Goal: Navigation & Orientation: Find specific page/section

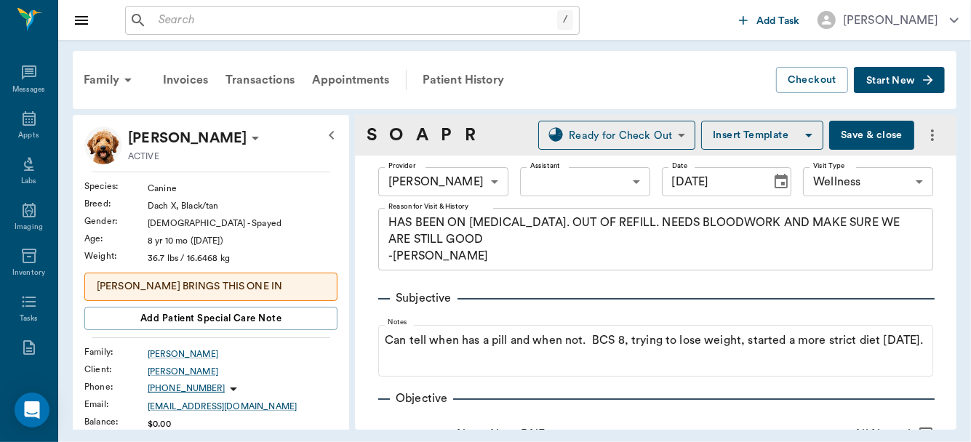
scroll to position [1144, 0]
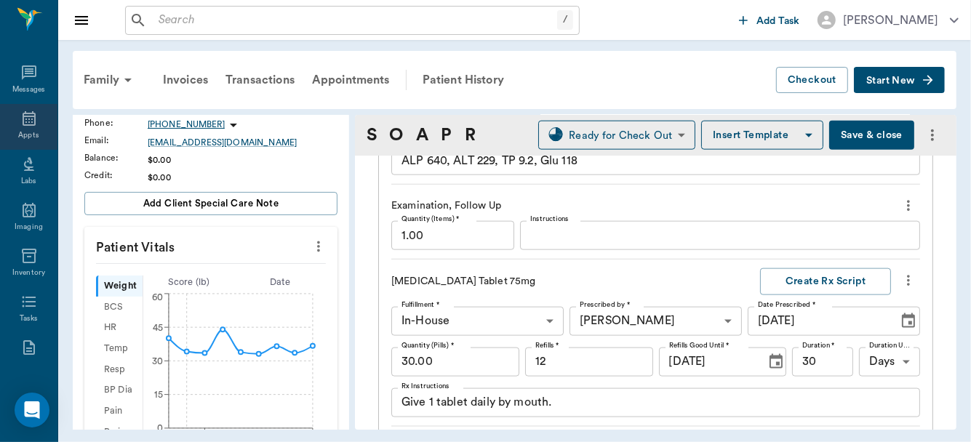
click at [29, 123] on icon at bounding box center [29, 118] width 13 height 15
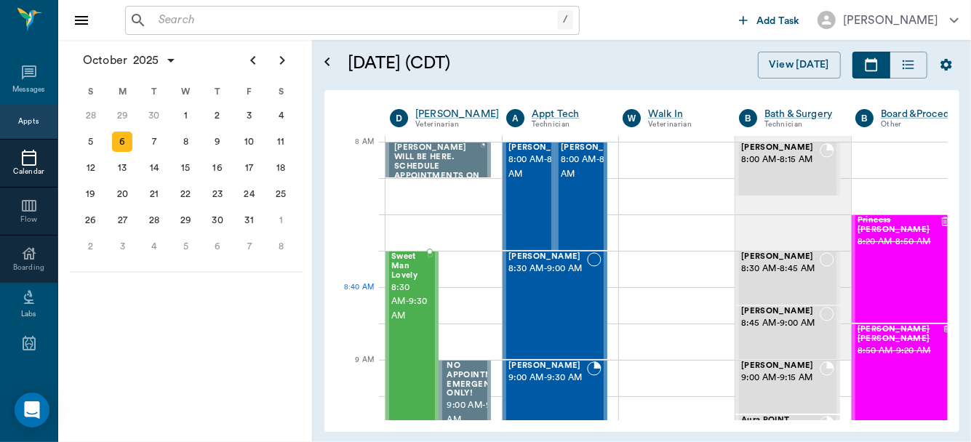
click at [409, 289] on span "8:30 AM - 9:30 AM" at bounding box center [409, 303] width 36 height 44
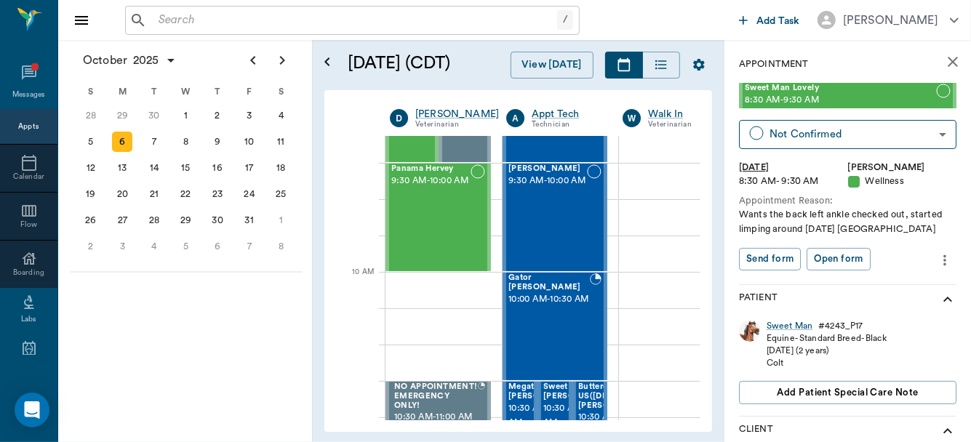
scroll to position [261, 0]
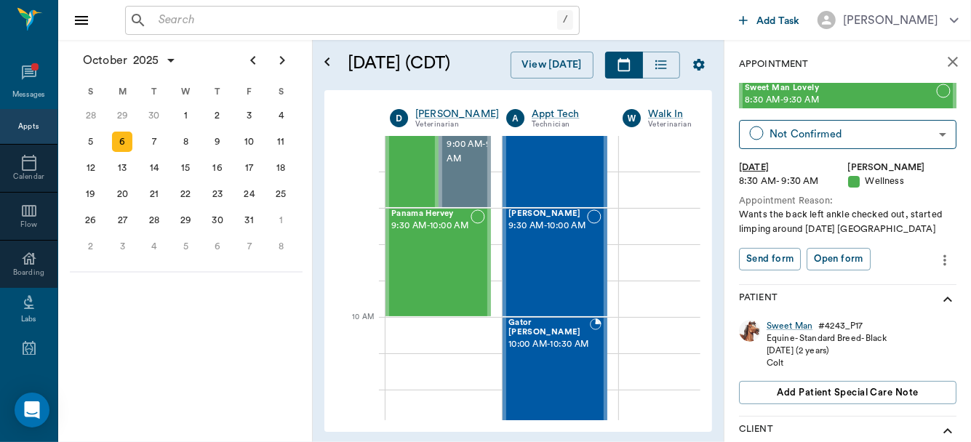
click at [380, 281] on div at bounding box center [360, 299] width 49 height 36
click at [411, 285] on div "Panama Hervey 9:30 AM - 10:00 AM" at bounding box center [430, 262] width 79 height 106
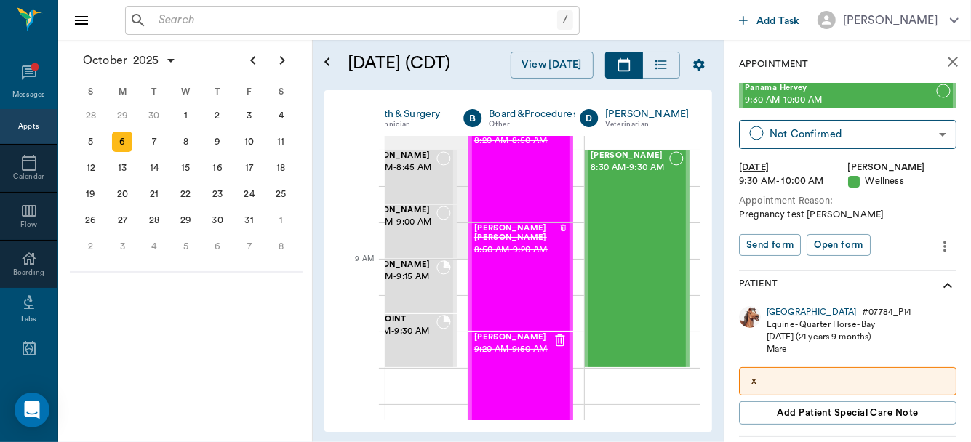
scroll to position [56, 392]
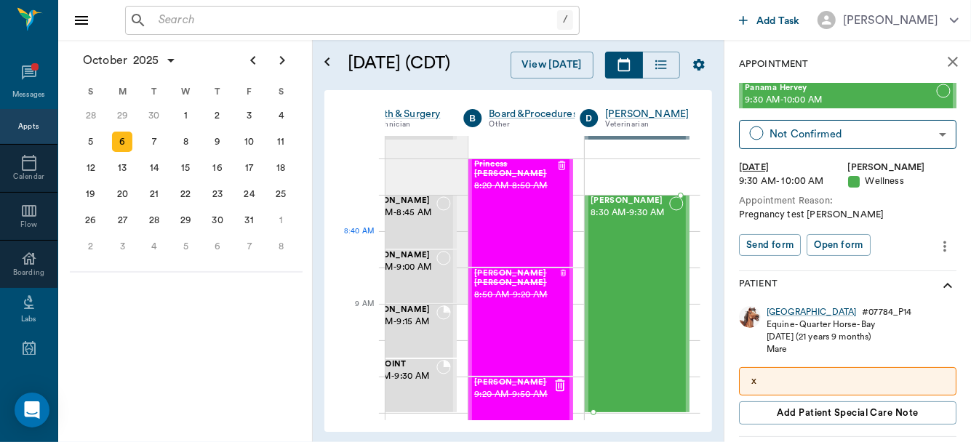
click at [642, 252] on div "[PERSON_NAME] 8:30 AM - 9:30 AM" at bounding box center [630, 303] width 79 height 215
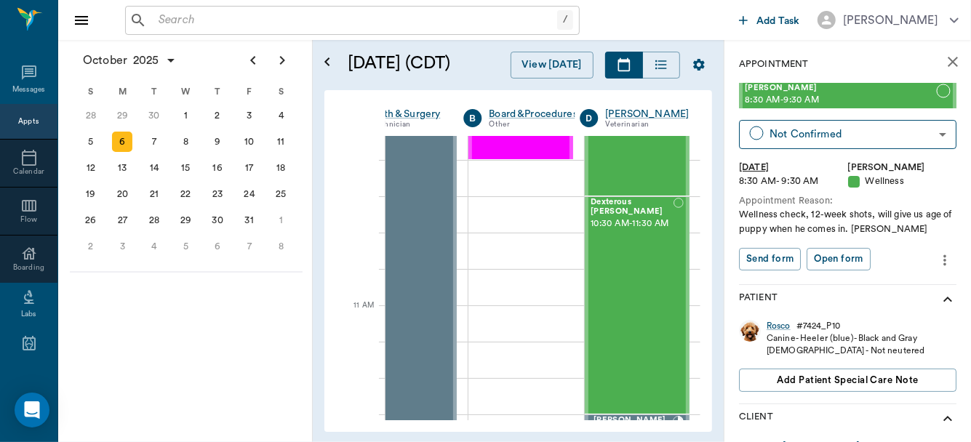
scroll to position [492, 392]
click at [630, 283] on div "Dexterous [PERSON_NAME] 10:30 AM - 11:30 AM" at bounding box center [632, 304] width 83 height 215
